Goal: Navigation & Orientation: Find specific page/section

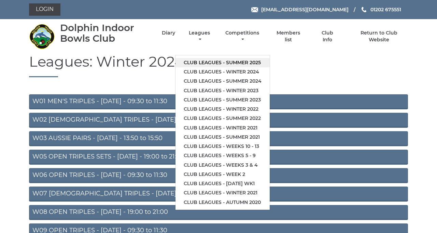
click at [270, 67] on link "Club leagues - Summer 2025" at bounding box center [223, 62] width 94 height 9
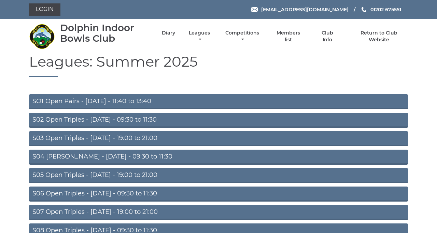
click at [247, 109] on link "SO1 Open Pairs - Monday - 11:40 to 13:40" at bounding box center [218, 101] width 379 height 15
